Goal: Find contact information: Find contact information

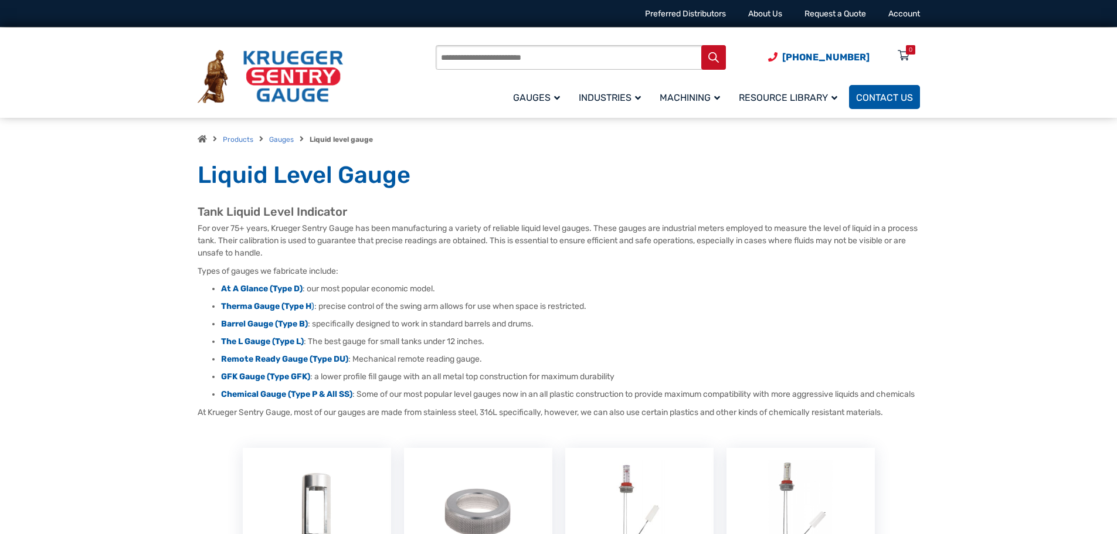
click at [862, 94] on span "Contact Us" at bounding box center [884, 97] width 57 height 11
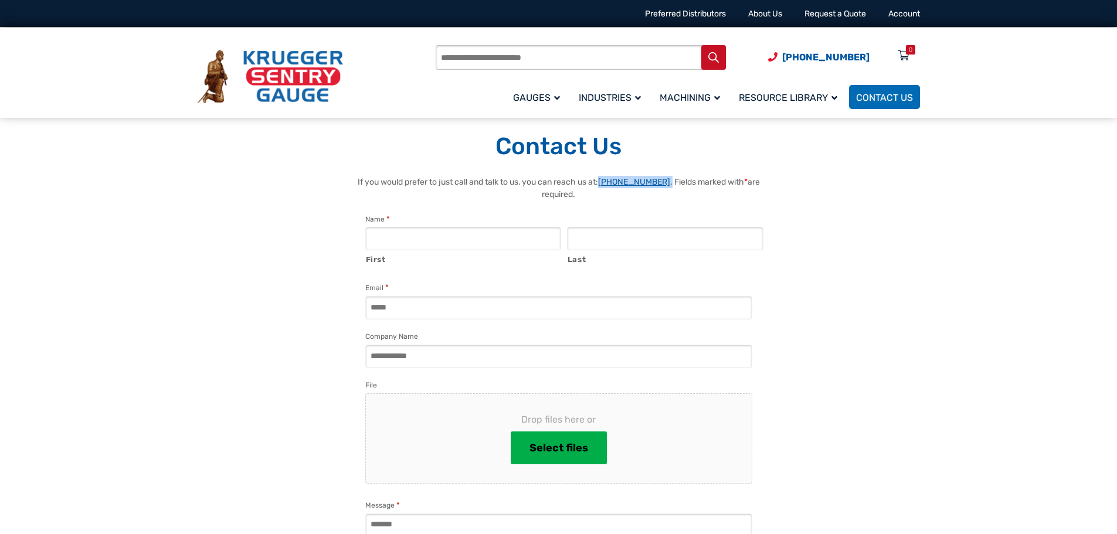
drag, startPoint x: 667, startPoint y: 184, endPoint x: 605, endPoint y: 186, distance: 62.2
click at [605, 186] on p "If you would prefer to just call and talk to us, you can reach us at: [PHONE_NU…" at bounding box center [559, 188] width 410 height 25
copy p "[PHONE_NUMBER] ."
